Goal: Navigation & Orientation: Find specific page/section

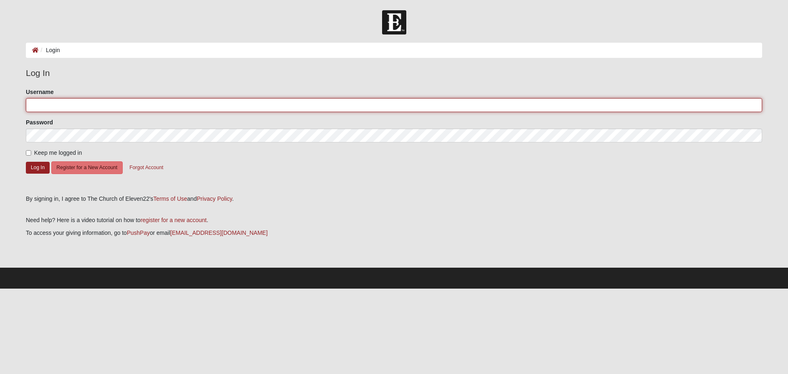
type input "[EMAIL_ADDRESS][DOMAIN_NAME]"
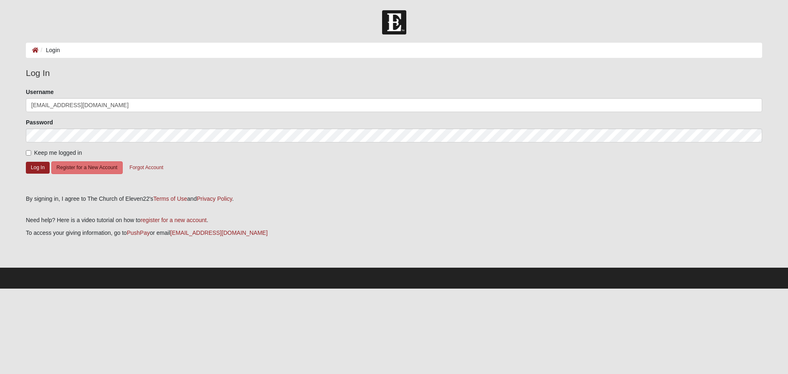
click at [37, 154] on span "Keep me logged in" at bounding box center [58, 152] width 48 height 7
click at [31, 154] on input "Keep me logged in" at bounding box center [28, 152] width 5 height 5
checkbox input "true"
click at [34, 165] on button "Log In" at bounding box center [38, 168] width 24 height 12
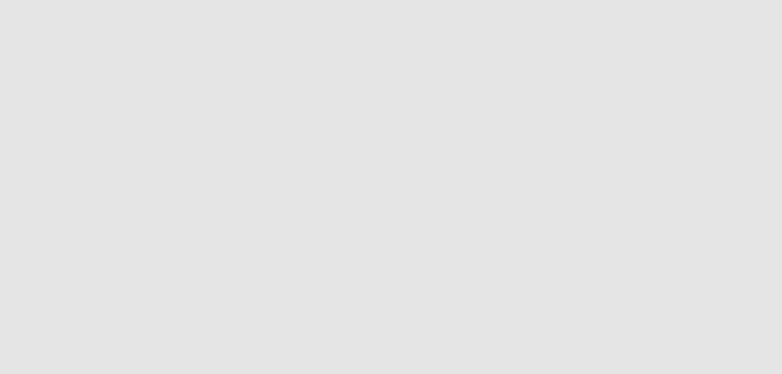
scroll to position [143, 0]
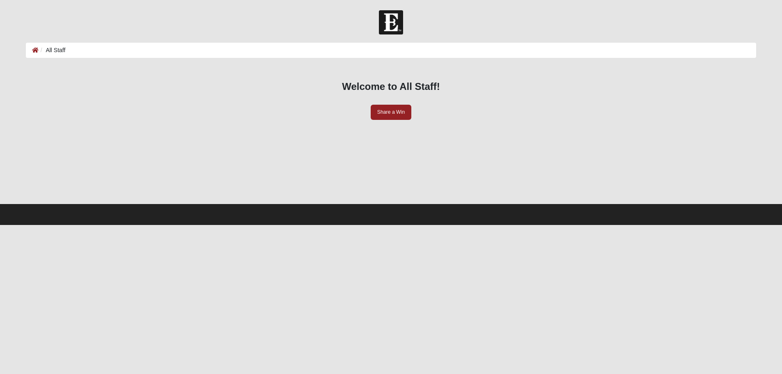
scroll to position [164, 0]
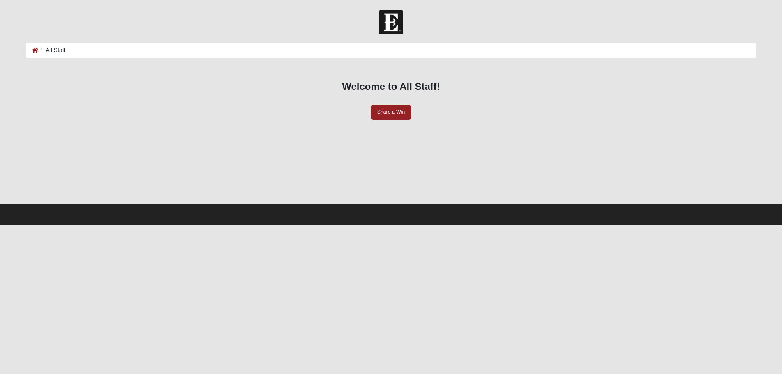
scroll to position [164, 0]
